Goal: Information Seeking & Learning: Learn about a topic

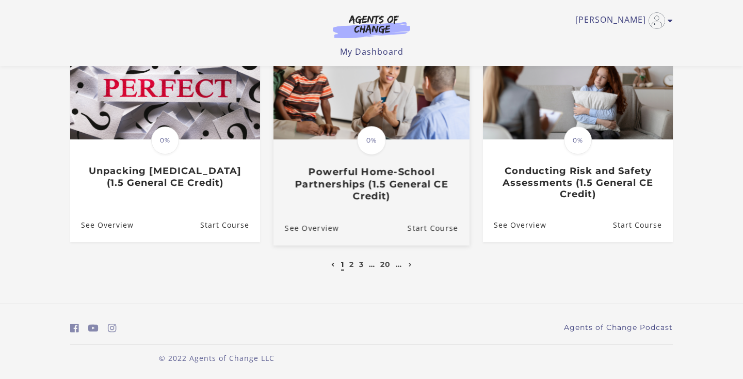
scroll to position [332, 0]
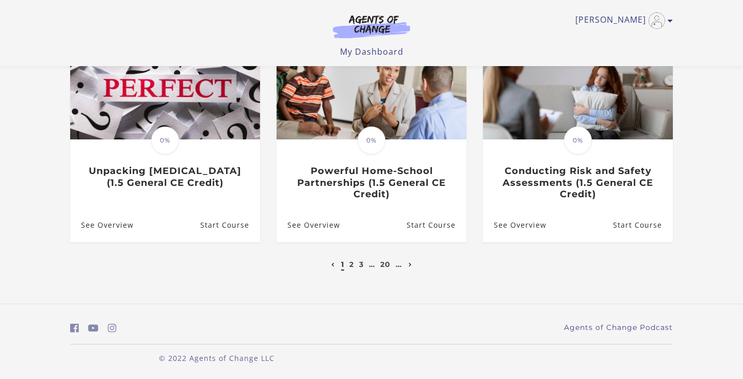
click at [410, 266] on icon "Next page" at bounding box center [411, 265] width 4 height 4
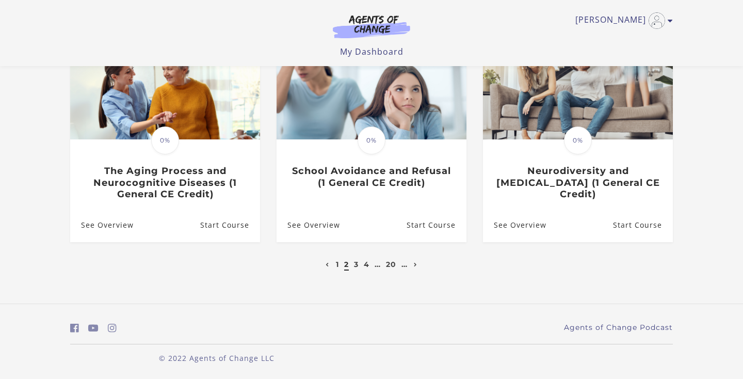
scroll to position [332, 0]
click at [417, 267] on icon "Next page" at bounding box center [416, 265] width 4 height 4
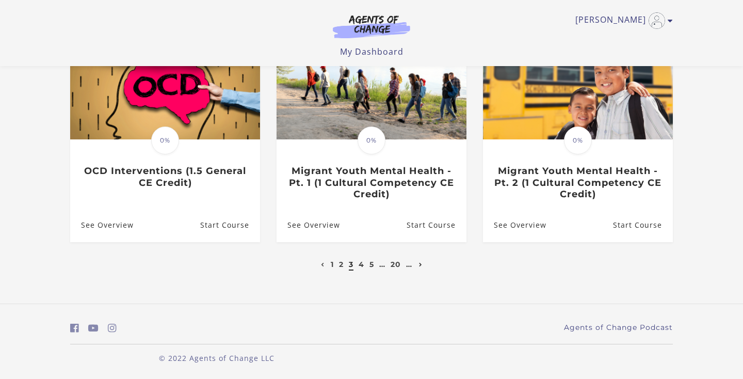
scroll to position [332, 0]
click at [421, 267] on icon "Next page" at bounding box center [421, 265] width 4 height 4
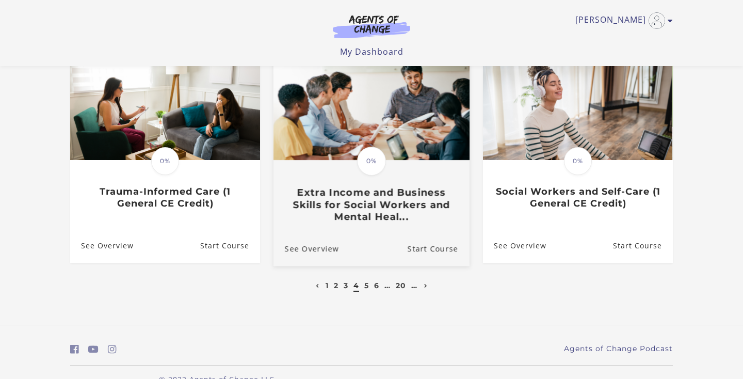
scroll to position [325, 0]
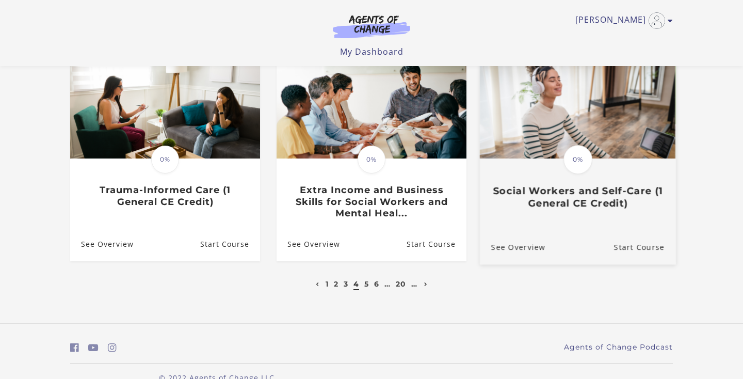
click at [560, 202] on h3 "Social Workers and Self-Care (1 General CE Credit)" at bounding box center [577, 197] width 173 height 24
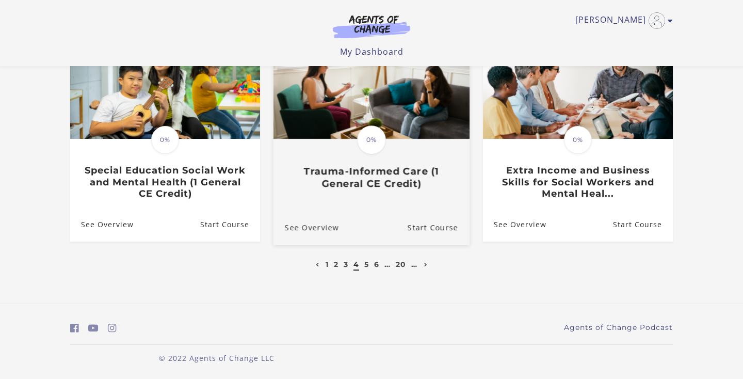
scroll to position [344, 0]
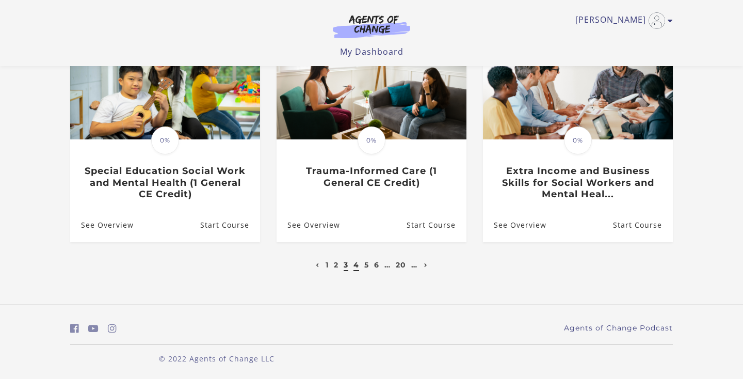
click at [345, 264] on link "3" at bounding box center [346, 264] width 5 height 9
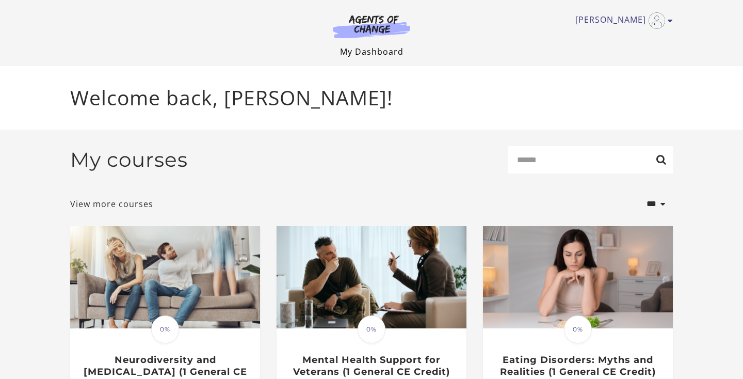
click at [378, 54] on link "My Dashboard" at bounding box center [371, 51] width 63 height 11
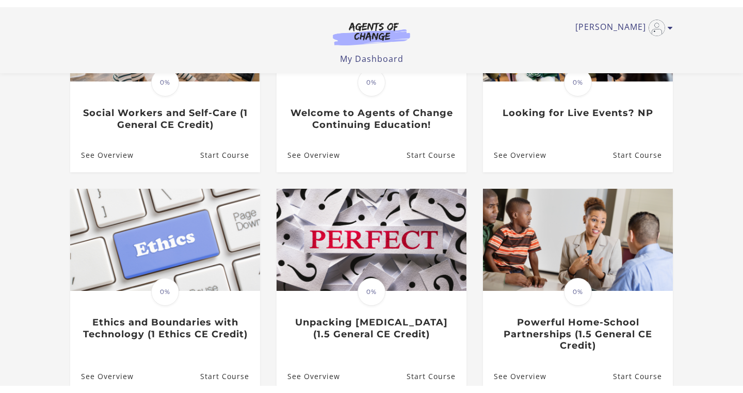
scroll to position [188, 0]
